Goal: Information Seeking & Learning: Learn about a topic

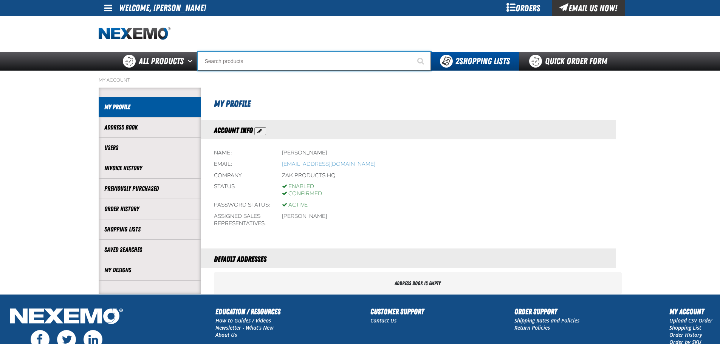
click at [369, 66] on input "Search" at bounding box center [314, 61] width 233 height 19
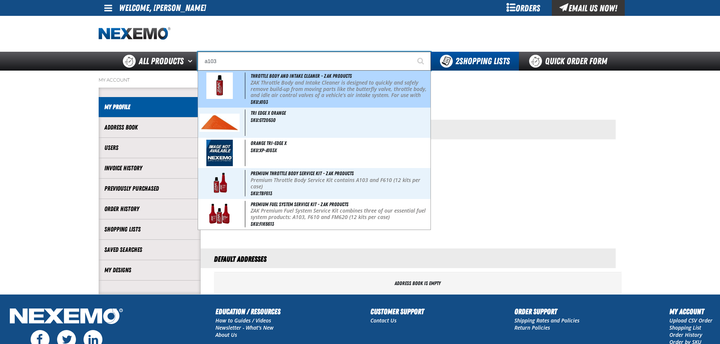
click at [364, 82] on p "ZAK Throttle Body and Intake Cleaner is designed to quickly and safely remove b…" at bounding box center [339, 92] width 178 height 25
type input "Throttle Body and Intake Cleaner - ZAK Products"
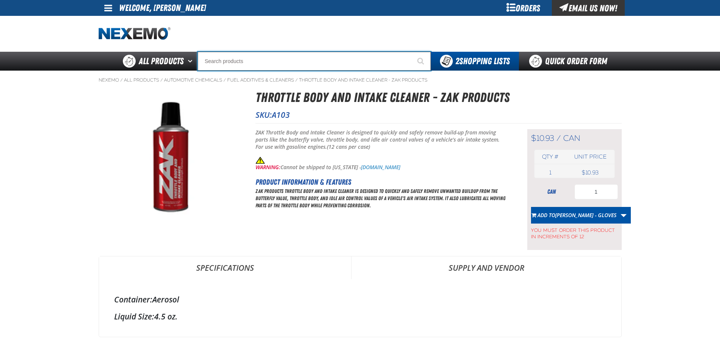
click at [289, 64] on input "Search" at bounding box center [314, 61] width 233 height 19
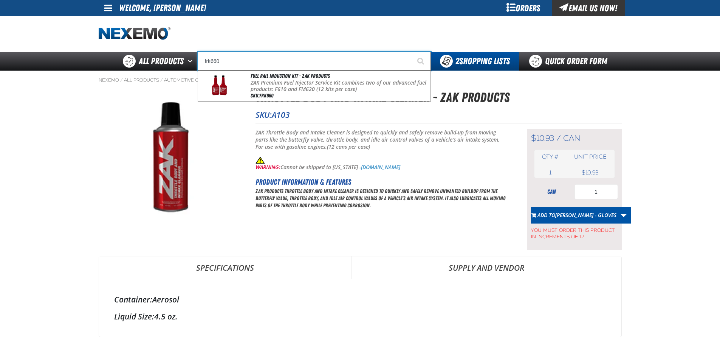
type input "frk660"
click at [412, 52] on button "Start Searching" at bounding box center [421, 61] width 19 height 19
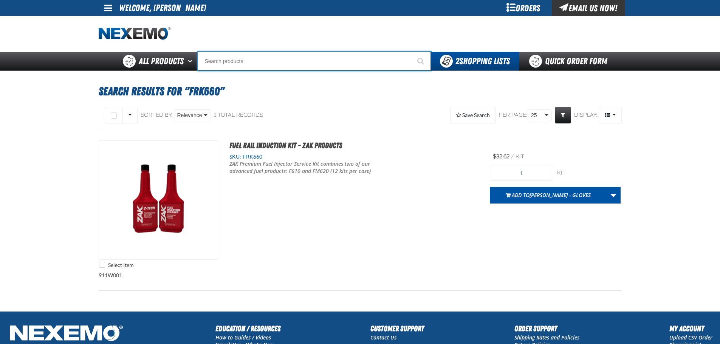
click at [231, 59] on input "Search" at bounding box center [314, 61] width 233 height 19
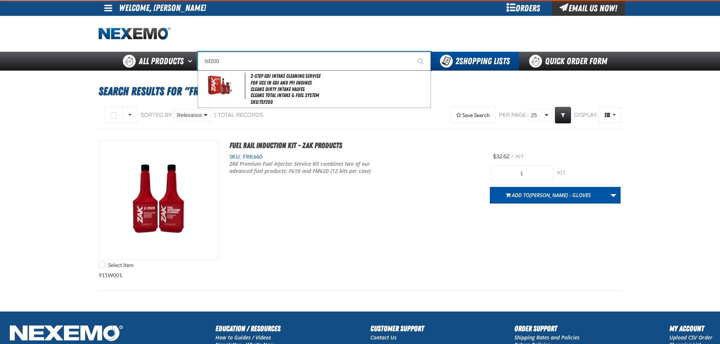
type input "tsf200"
click at [412, 52] on button "Start Searching" at bounding box center [421, 61] width 19 height 19
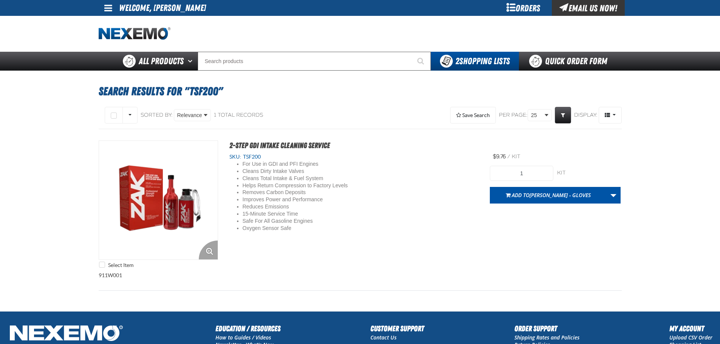
click at [181, 213] on img "View Details of the 2-Step GDI Intake Cleaning Service" at bounding box center [158, 200] width 119 height 119
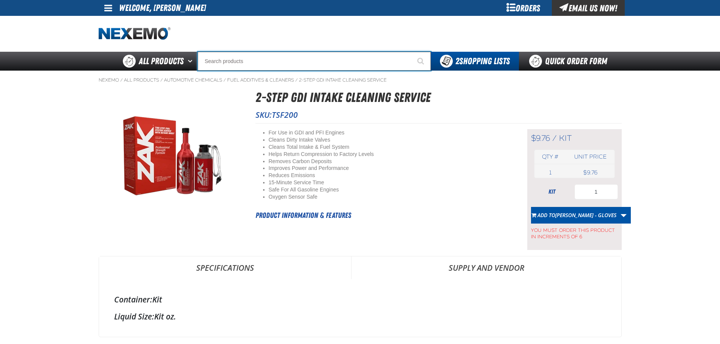
click at [329, 62] on input "Search" at bounding box center [314, 61] width 233 height 19
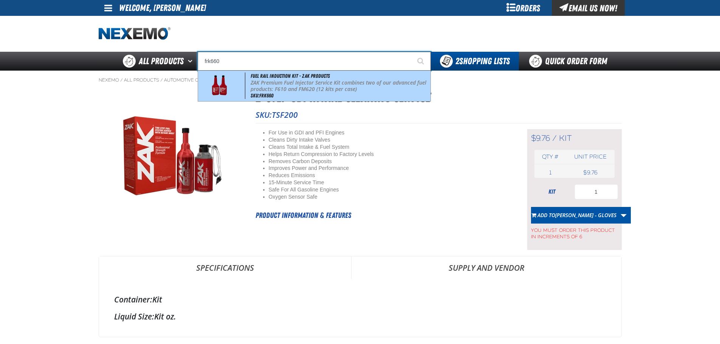
click at [328, 80] on div "Fuel Rail Induction Kit - ZAK Products ZAK Premium Fuel Injector Service Kit co…" at bounding box center [314, 86] width 232 height 31
type input "Fuel Rail Induction Kit - ZAK Products"
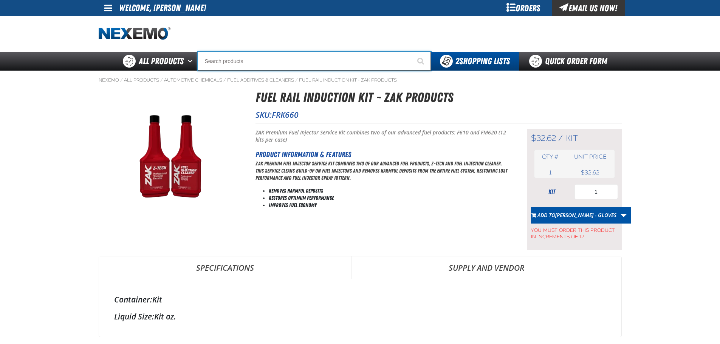
click at [254, 58] on input "Search" at bounding box center [314, 61] width 233 height 19
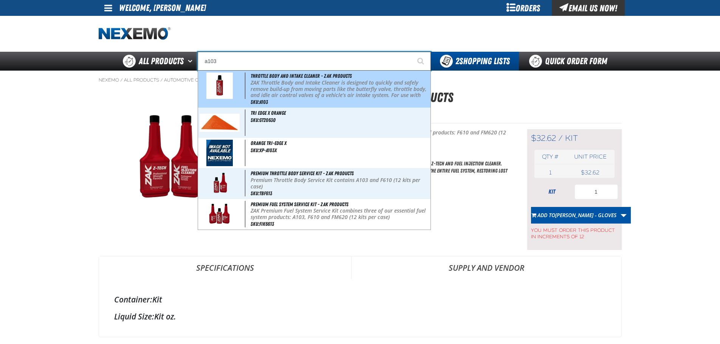
click at [273, 86] on p "ZAK Throttle Body and Intake Cleaner is designed to quickly and safely remove b…" at bounding box center [339, 92] width 178 height 25
type input "Throttle Body and Intake Cleaner - ZAK Products"
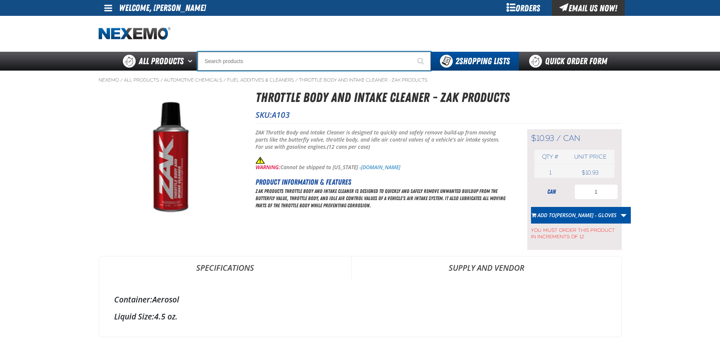
click at [330, 60] on input "Search" at bounding box center [314, 61] width 233 height 19
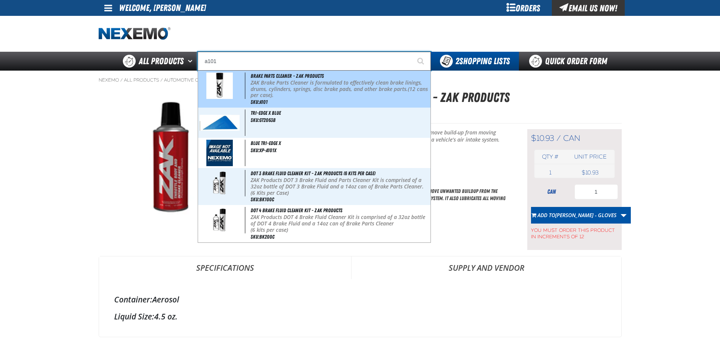
click at [330, 83] on p "ZAK Brake Parts Cleaner is formulated to effectively clean brake linings, drums…" at bounding box center [339, 89] width 178 height 19
type input "Brake Parts Cleaner - ZAK Products"
